Goal: Information Seeking & Learning: Learn about a topic

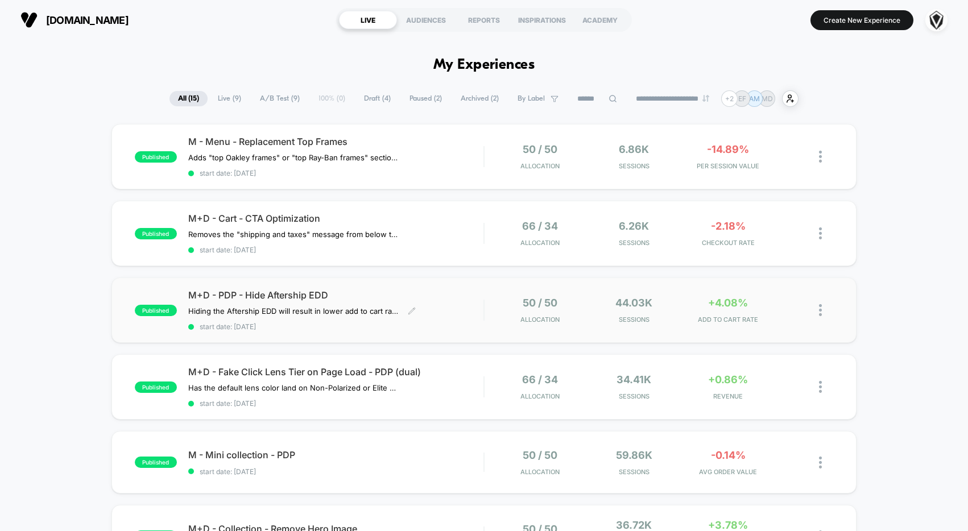
click at [465, 311] on div "M+D - PDP - Hide Aftership EDD Hiding the Aftership EDD will result in lower ad…" at bounding box center [336, 311] width 296 height 42
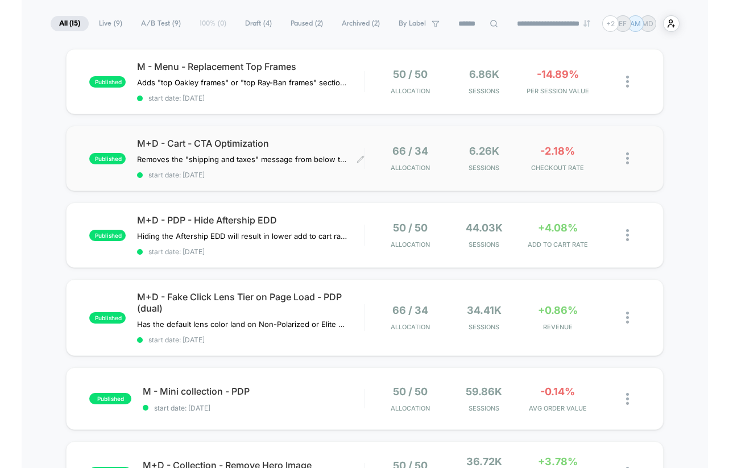
scroll to position [81, 0]
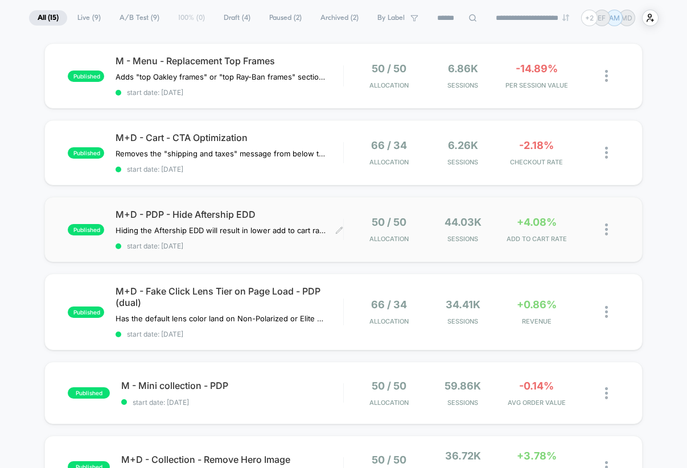
click at [288, 211] on span "M+D - PDP - Hide Aftership EDD" at bounding box center [229, 214] width 228 height 11
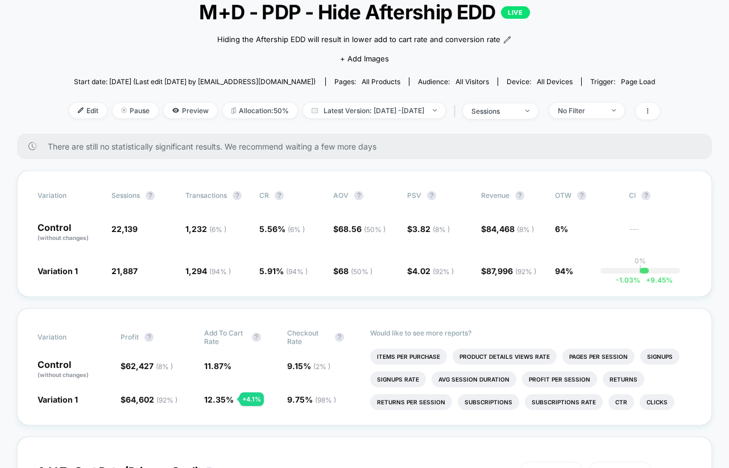
scroll to position [76, 0]
click at [182, 110] on span "Preview" at bounding box center [190, 111] width 53 height 15
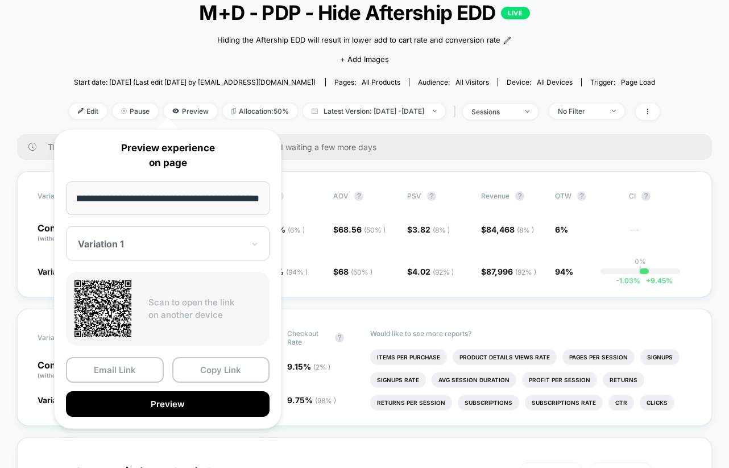
scroll to position [0, 0]
click at [148, 245] on div at bounding box center [161, 243] width 166 height 11
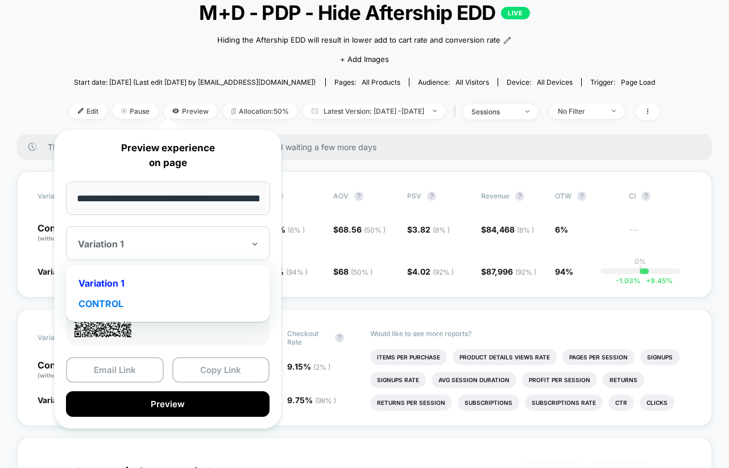
click at [121, 307] on div "CONTROL" at bounding box center [168, 304] width 192 height 20
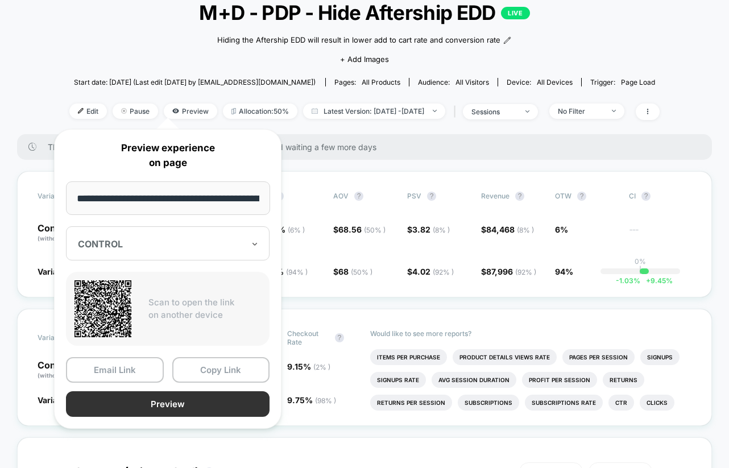
click at [163, 401] on button "Preview" at bounding box center [168, 404] width 204 height 26
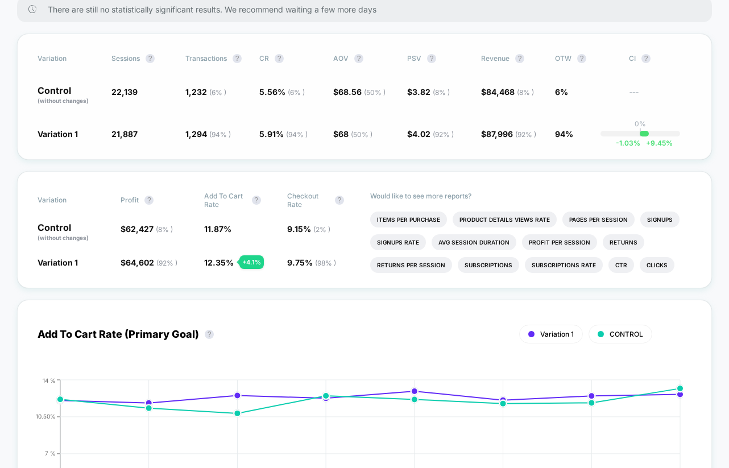
scroll to position [215, 0]
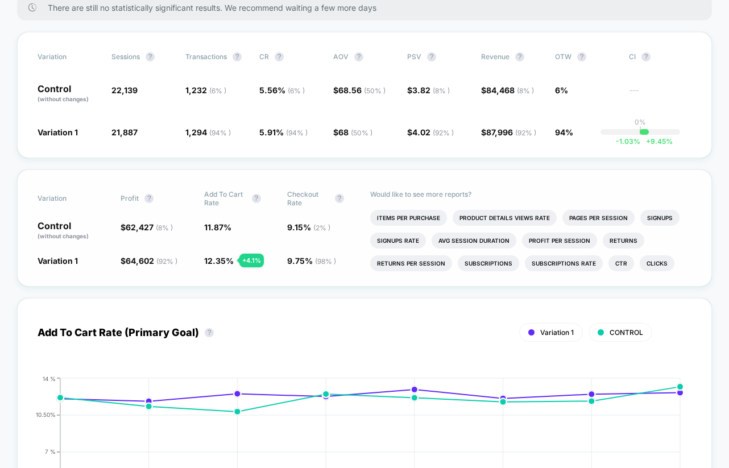
click at [219, 258] on span "12.35 %" at bounding box center [219, 261] width 30 height 10
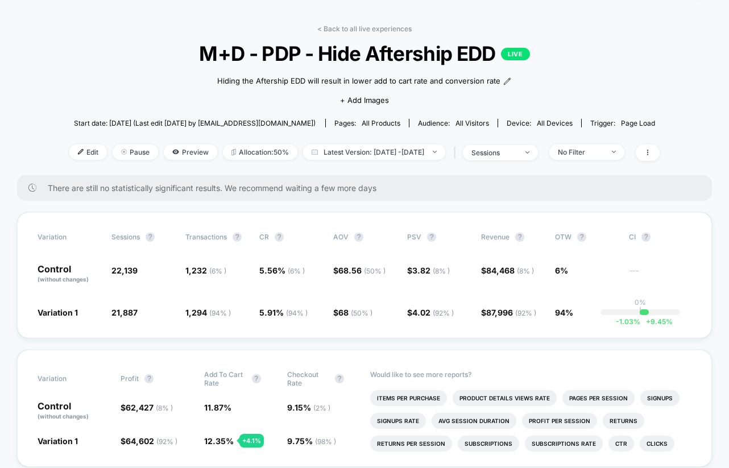
scroll to position [0, 0]
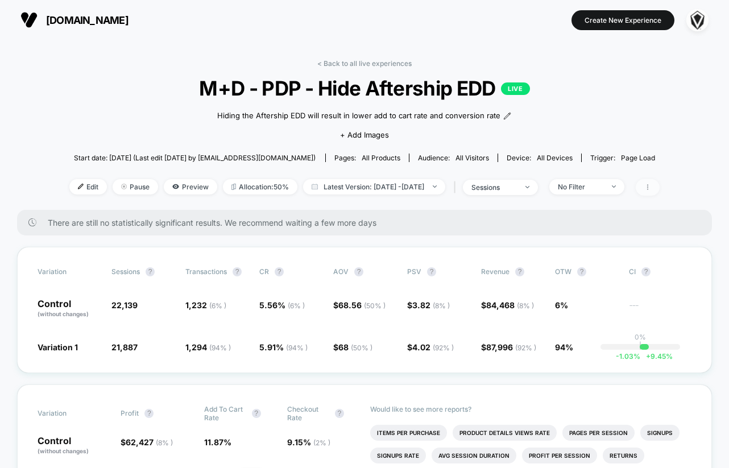
click at [651, 185] on icon at bounding box center [648, 187] width 7 height 7
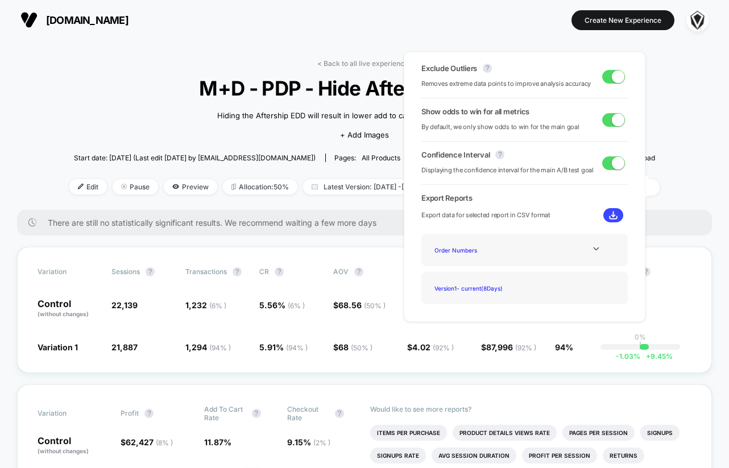
click at [659, 92] on div "< Back to all live experiences M+D - PDP - Hide Aftership EDD LIVE Hiding the A…" at bounding box center [364, 134] width 590 height 151
